Goal: Task Accomplishment & Management: Complete application form

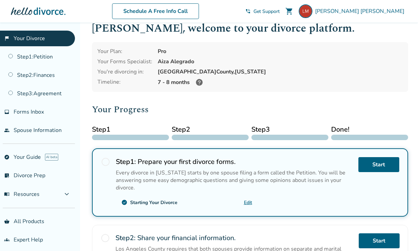
scroll to position [19, 0]
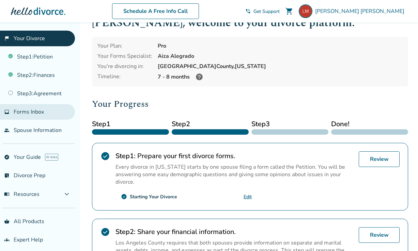
click at [48, 113] on link "inbox Forms Inbox" at bounding box center [37, 112] width 75 height 16
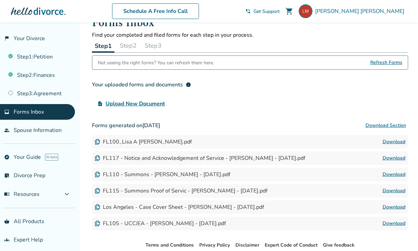
scroll to position [8, 0]
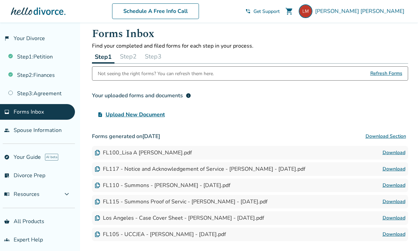
click at [128, 57] on button "Step 2" at bounding box center [128, 57] width 22 height 14
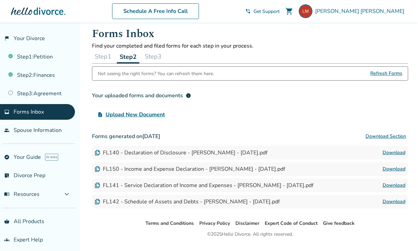
click at [153, 57] on button "Step 3" at bounding box center [153, 57] width 22 height 14
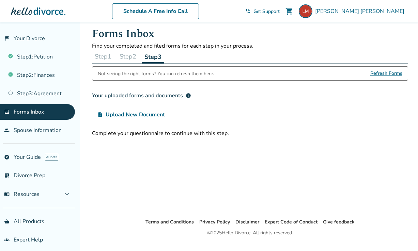
click at [131, 57] on button "Step 2" at bounding box center [128, 57] width 22 height 14
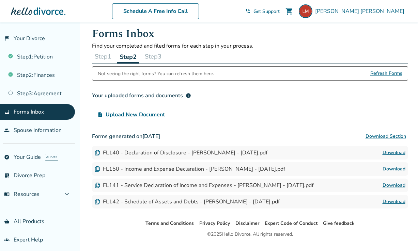
click at [106, 54] on button "Step 1" at bounding box center [103, 57] width 22 height 14
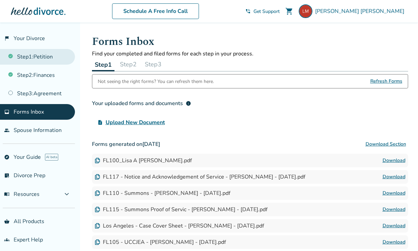
click at [48, 59] on link "Step 1 : Petition" at bounding box center [37, 57] width 75 height 16
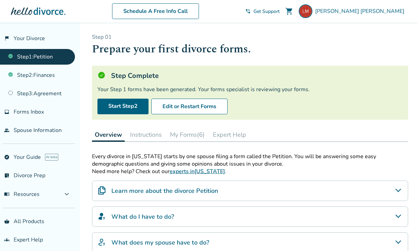
click at [153, 135] on button "Instructions" at bounding box center [145, 135] width 37 height 14
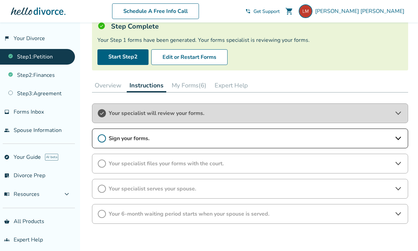
scroll to position [51, 0]
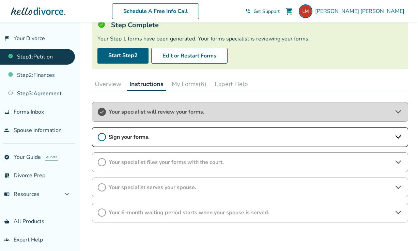
click at [168, 142] on div "Sign your forms." at bounding box center [250, 137] width 316 height 20
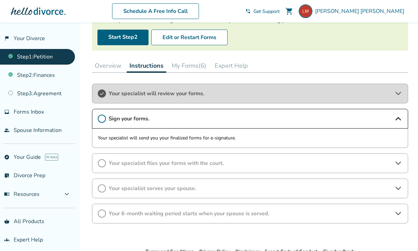
scroll to position [72, 0]
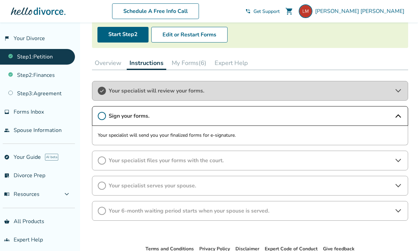
click at [166, 159] on span "Your specialist files your forms with the court." at bounding box center [250, 160] width 283 height 7
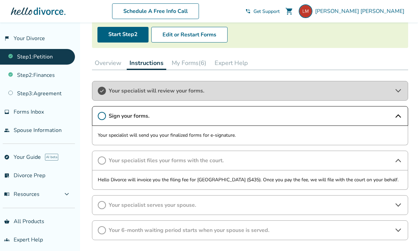
click at [174, 203] on span "Your specialist serves your spouse." at bounding box center [250, 205] width 283 height 7
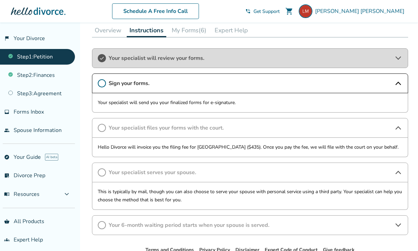
scroll to position [110, 0]
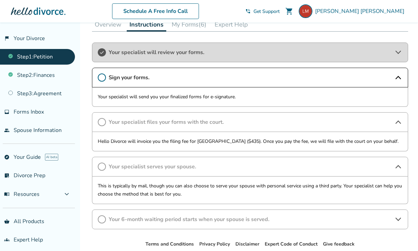
click at [174, 220] on span "Your 6-month waiting period starts when your spouse is served." at bounding box center [250, 219] width 283 height 7
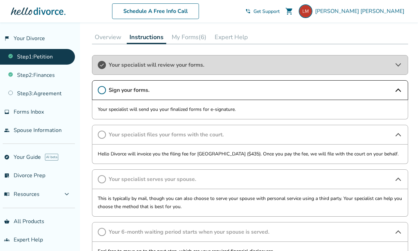
scroll to position [97, 0]
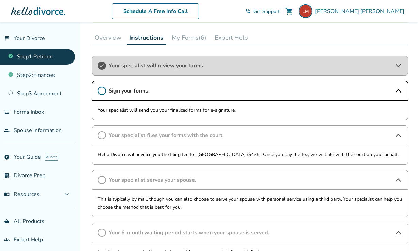
click at [103, 92] on icon at bounding box center [102, 91] width 8 height 8
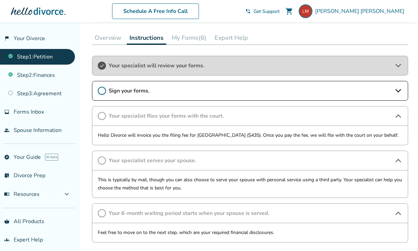
click at [103, 92] on icon at bounding box center [102, 91] width 8 height 8
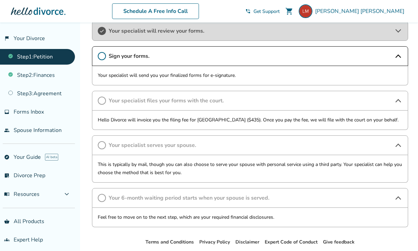
scroll to position [135, 0]
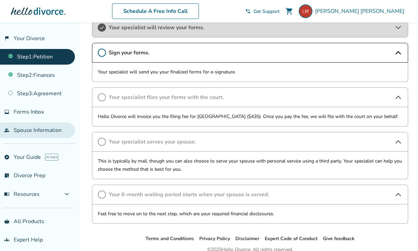
click at [48, 125] on link "people Spouse Information" at bounding box center [37, 131] width 75 height 16
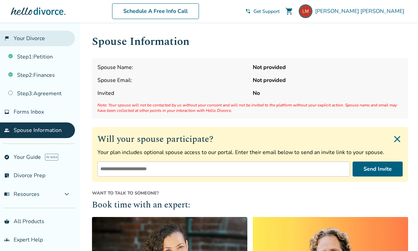
click at [49, 45] on link "flag_2 Your Divorce" at bounding box center [37, 39] width 75 height 16
